Goal: Task Accomplishment & Management: Manage account settings

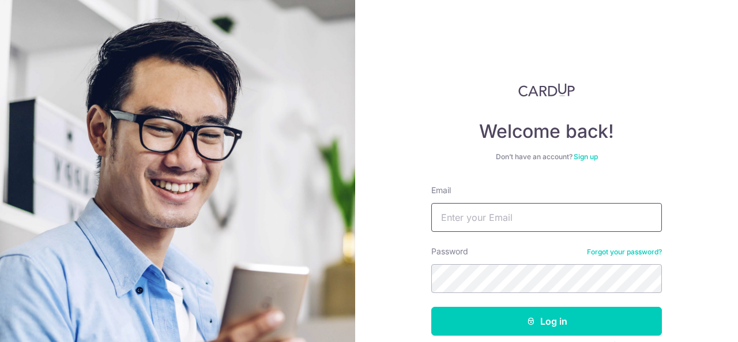
drag, startPoint x: 0, startPoint y: 0, endPoint x: 488, endPoint y: 220, distance: 534.9
click at [488, 220] on input "Email" at bounding box center [546, 217] width 231 height 29
type input "[EMAIL_ADDRESS][DOMAIN_NAME]"
click at [431, 307] on button "Log in" at bounding box center [546, 321] width 231 height 29
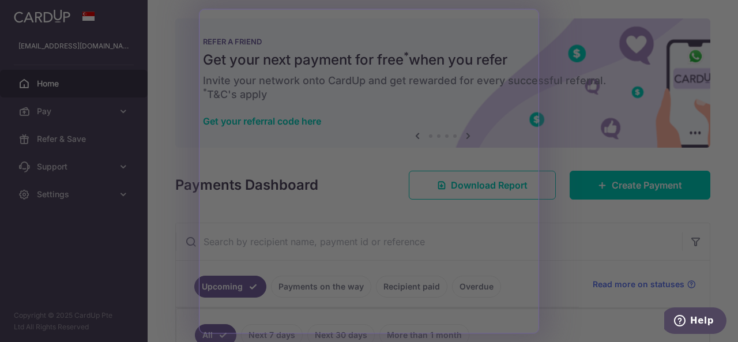
click at [558, 236] on div at bounding box center [372, 172] width 745 height 345
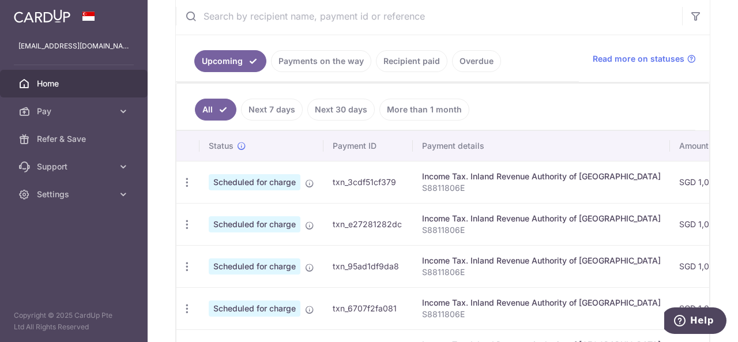
scroll to position [231, 0]
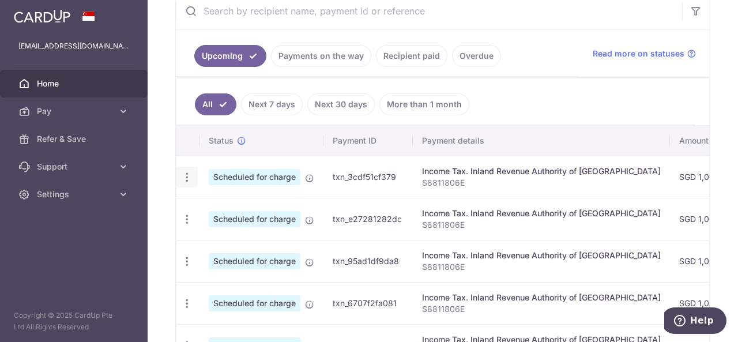
click at [189, 180] on div "Update payment Cancel payment" at bounding box center [186, 177] width 21 height 21
click at [188, 179] on icon "button" at bounding box center [187, 177] width 12 height 12
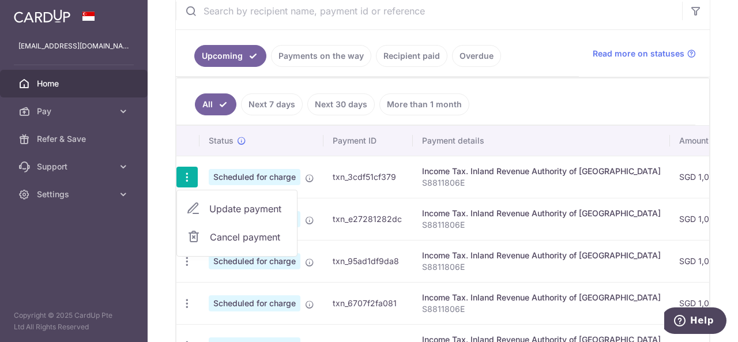
click at [214, 202] on span "Update payment" at bounding box center [248, 209] width 78 height 14
radio input "true"
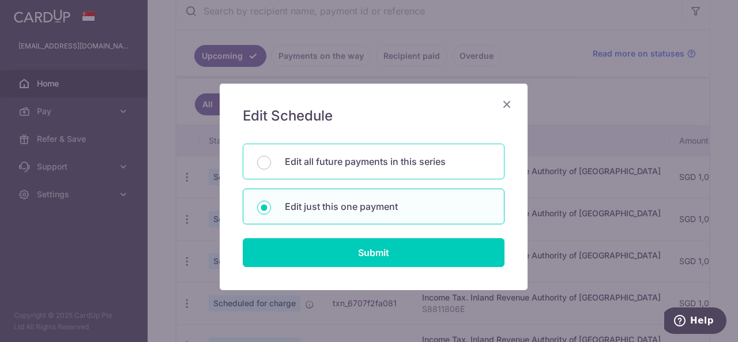
click at [428, 162] on p "Edit all future payments in this series" at bounding box center [387, 162] width 205 height 14
click at [271, 162] on input "Edit all future payments in this series" at bounding box center [264, 163] width 14 height 14
radio input "true"
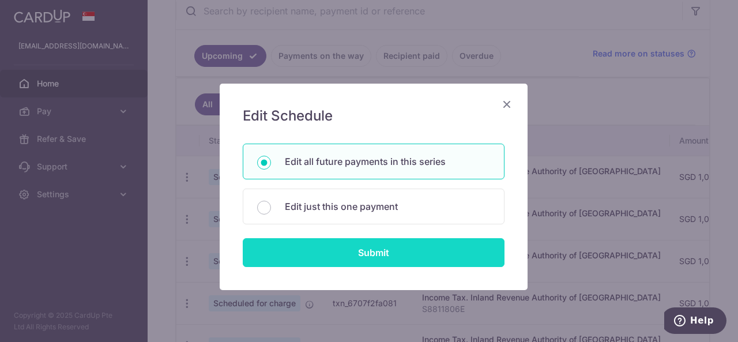
click at [400, 246] on input "Submit" at bounding box center [374, 252] width 262 height 29
radio input "true"
type input "1,040.00"
type input "S8811806E"
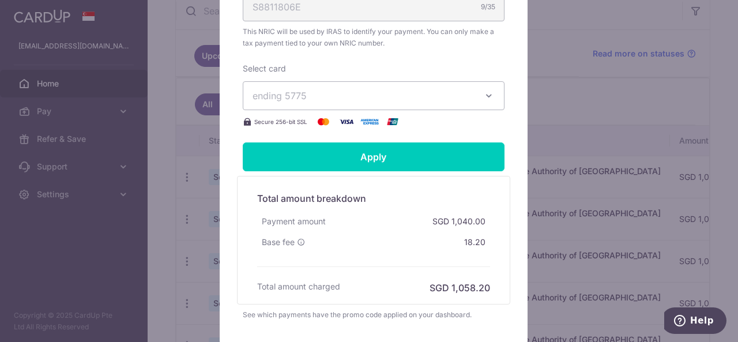
scroll to position [461, 0]
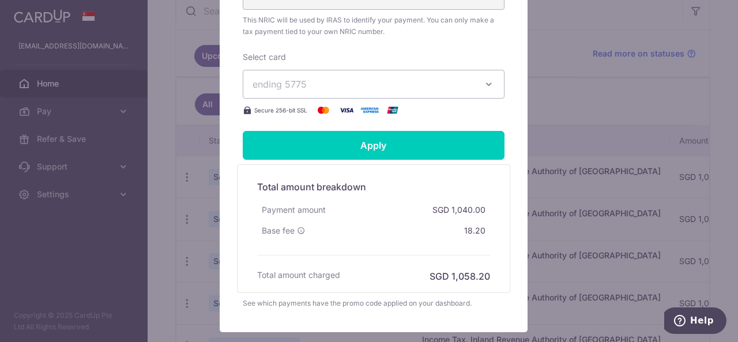
click at [483, 83] on icon "button" at bounding box center [489, 84] width 12 height 12
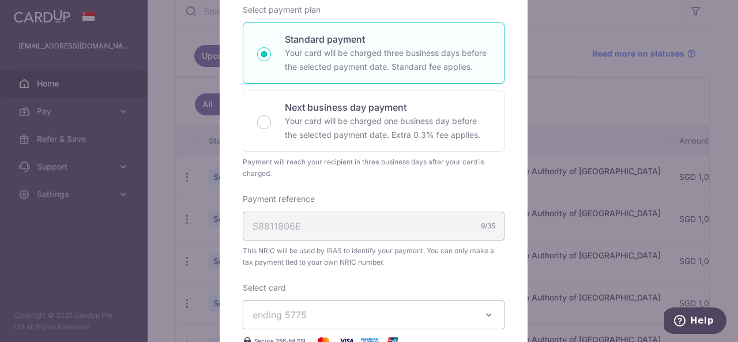
scroll to position [0, 0]
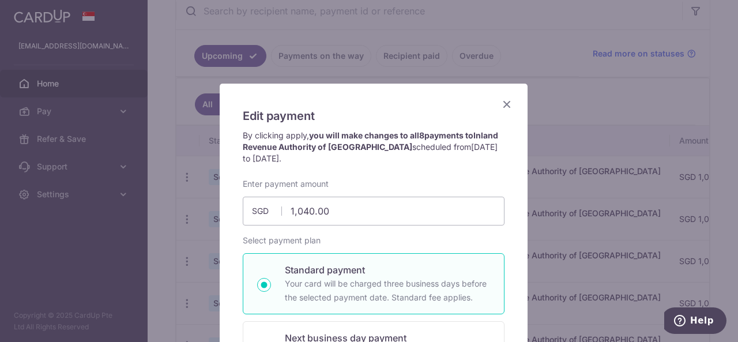
click at [505, 103] on icon "Close" at bounding box center [507, 104] width 14 height 14
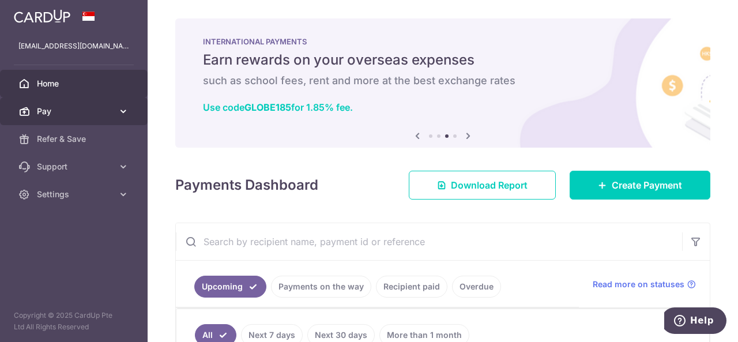
click at [76, 110] on span "Pay" at bounding box center [75, 112] width 76 height 12
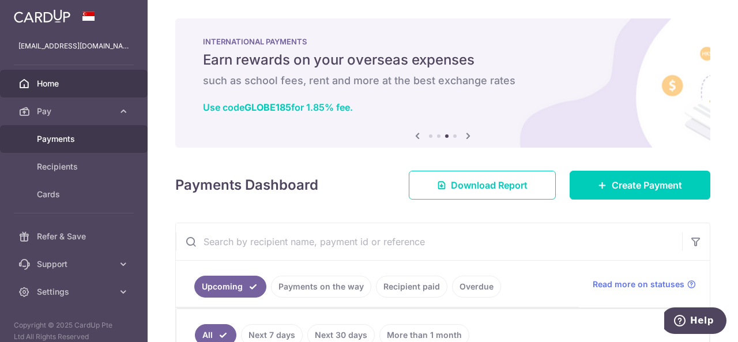
click at [63, 131] on link "Payments" at bounding box center [74, 139] width 148 height 28
